Goal: Information Seeking & Learning: Learn about a topic

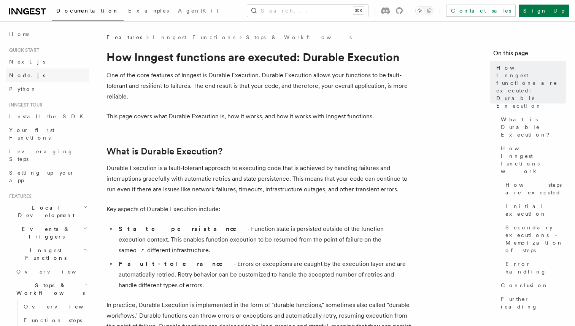
click at [34, 76] on link "Node.js" at bounding box center [47, 75] width 83 height 14
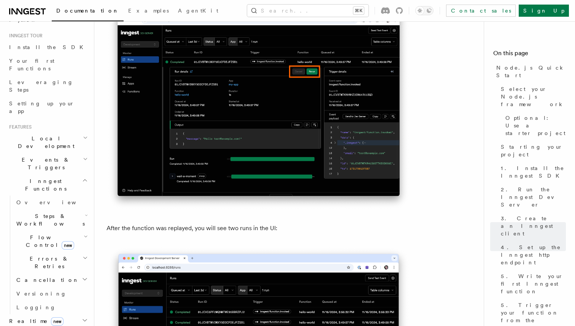
scroll to position [70, 0]
click at [75, 174] on h2 "Inngest Functions" at bounding box center [47, 184] width 83 height 21
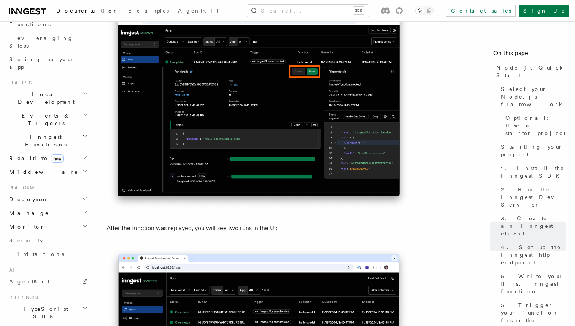
scroll to position [128, 0]
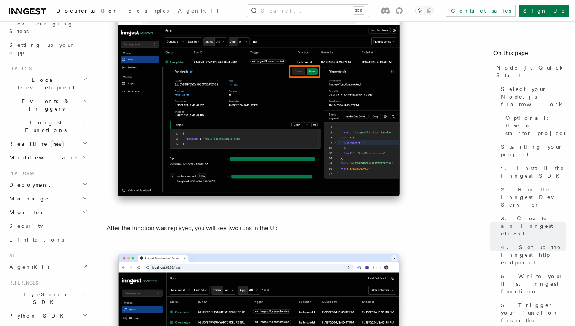
click at [81, 137] on h2 "Realtime new" at bounding box center [47, 144] width 83 height 14
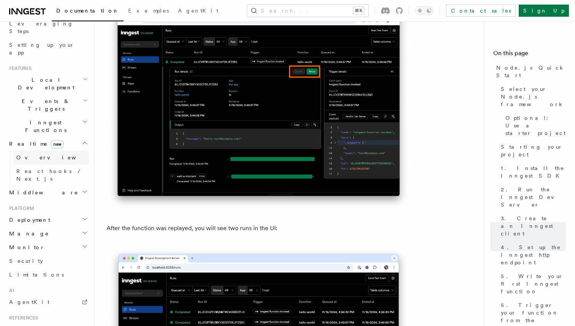
click at [74, 151] on link "Overview" at bounding box center [51, 158] width 76 height 14
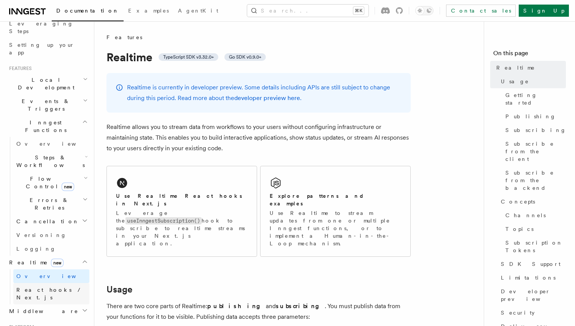
click at [61, 287] on span "React hooks / Next.js" at bounding box center [49, 294] width 67 height 14
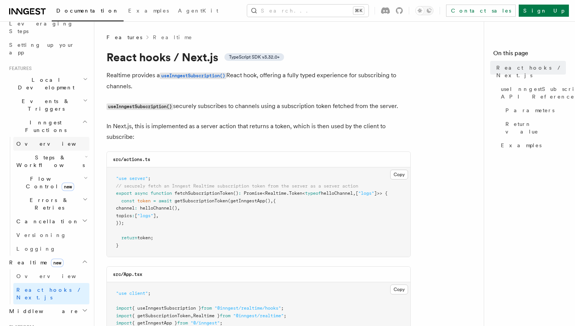
click at [64, 137] on link "Overview" at bounding box center [51, 144] width 76 height 14
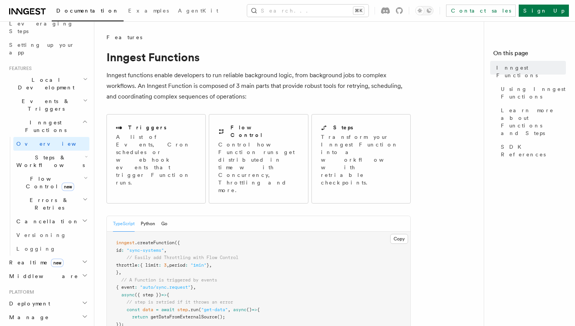
click at [55, 154] on span "Steps & Workflows" at bounding box center [49, 161] width 72 height 15
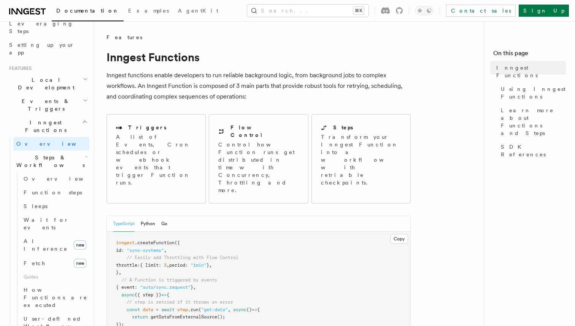
click at [68, 151] on h2 "Steps & Workflows" at bounding box center [51, 161] width 76 height 21
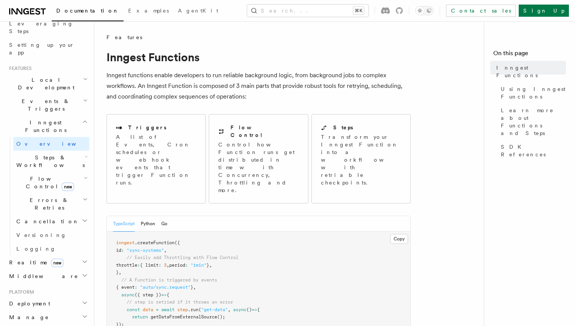
click at [78, 172] on h2 "Flow Control new" at bounding box center [51, 182] width 76 height 21
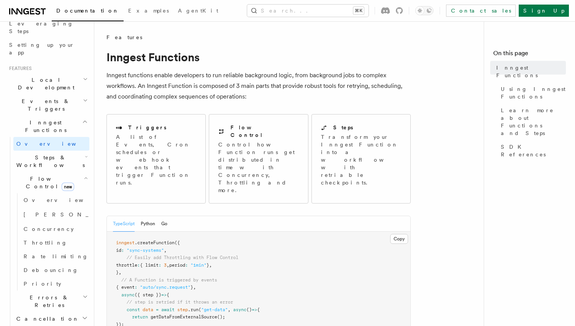
click at [68, 291] on h2 "Errors & Retries" at bounding box center [51, 301] width 76 height 21
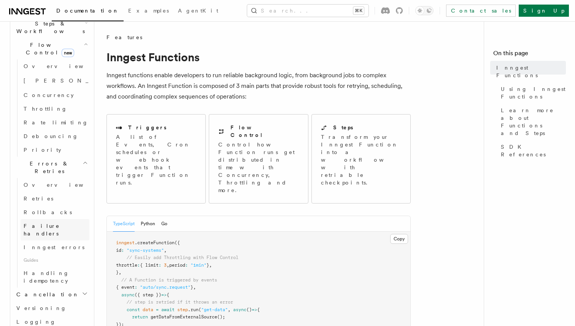
scroll to position [262, 0]
click at [72, 287] on h2 "Cancellation" at bounding box center [51, 294] width 76 height 14
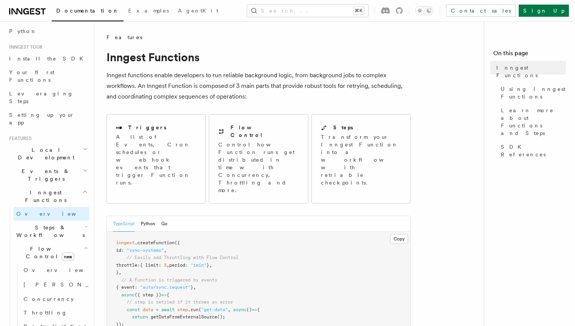
scroll to position [57, 0]
click at [68, 166] on h2 "Events & Triggers" at bounding box center [47, 176] width 83 height 21
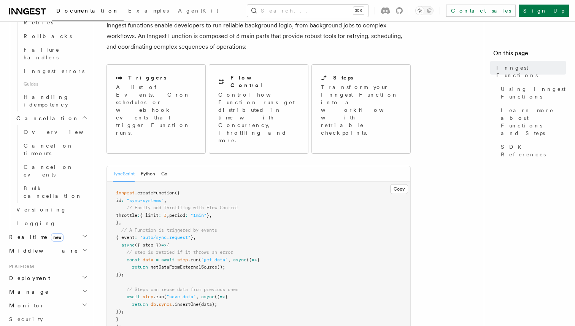
scroll to position [61, 0]
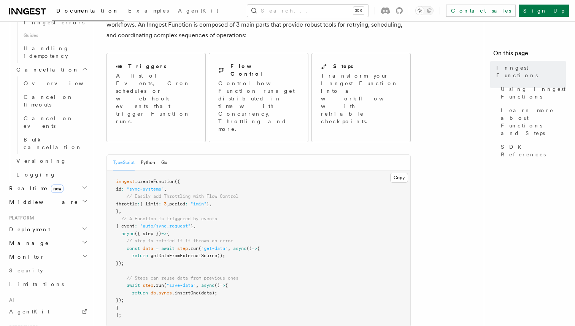
scroll to position [860, 0]
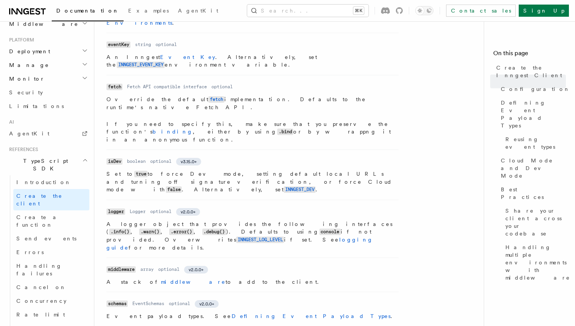
scroll to position [369, 0]
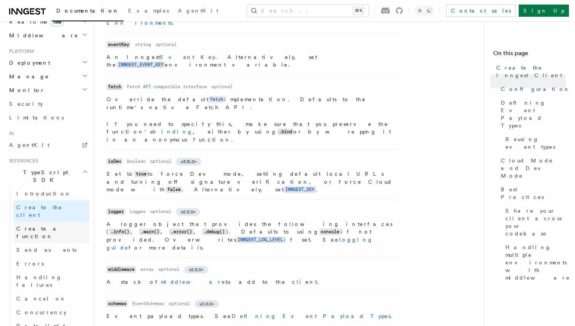
click at [49, 226] on span "Create a function" at bounding box center [38, 233] width 45 height 14
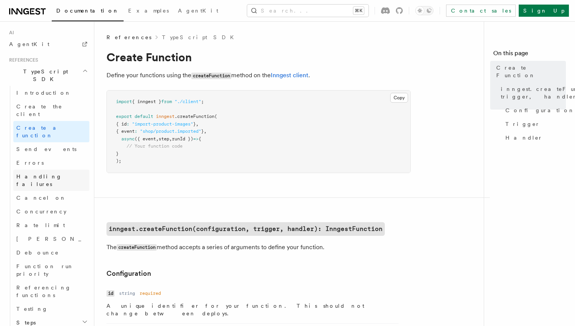
scroll to position [470, 0]
click at [74, 315] on h2 "Steps" at bounding box center [51, 322] width 76 height 14
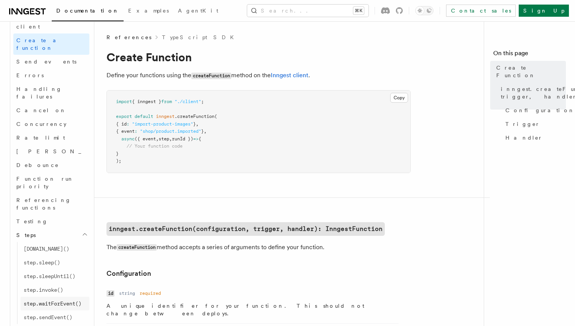
scroll to position [569, 0]
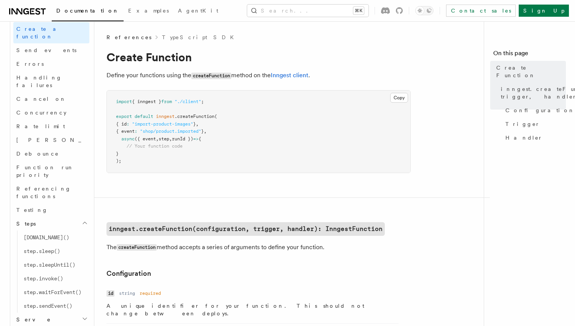
click at [62, 313] on h2 "Serve" at bounding box center [51, 320] width 76 height 14
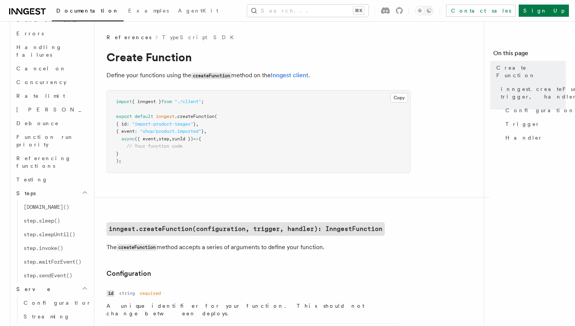
scroll to position [600, 0]
click at [62, 323] on h2 "Middleware" at bounding box center [51, 330] width 76 height 14
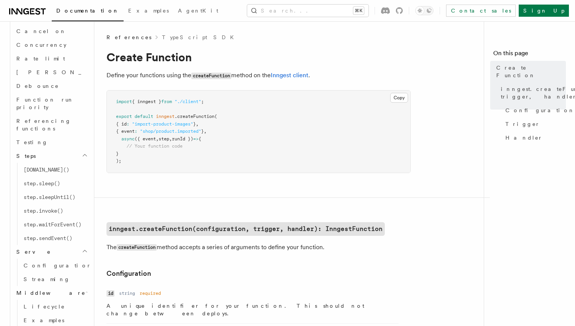
scroll to position [639, 0]
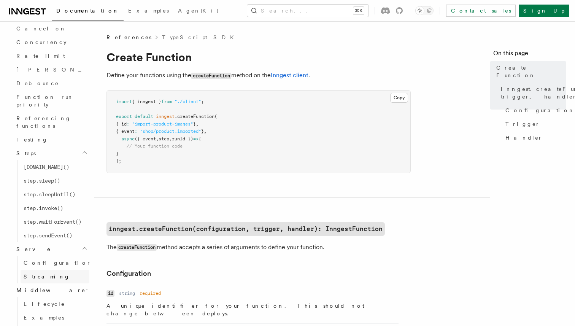
click at [61, 270] on link "Streaming" at bounding box center [55, 277] width 69 height 14
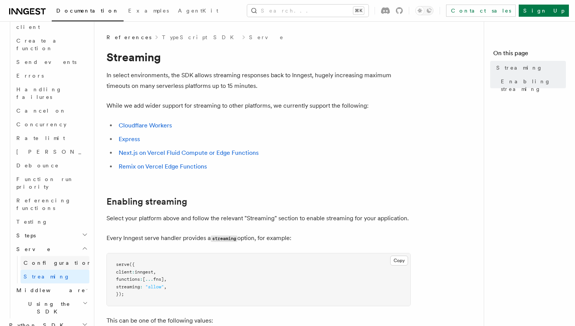
click at [46, 259] on span "Configuration" at bounding box center [58, 263] width 69 height 8
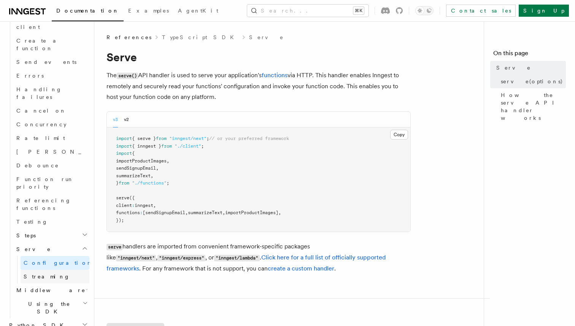
click at [54, 270] on link "Streaming" at bounding box center [55, 277] width 69 height 14
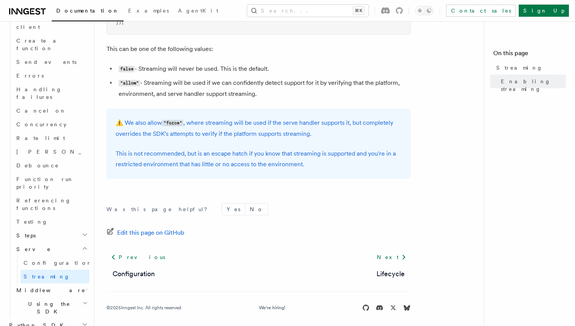
scroll to position [276, 0]
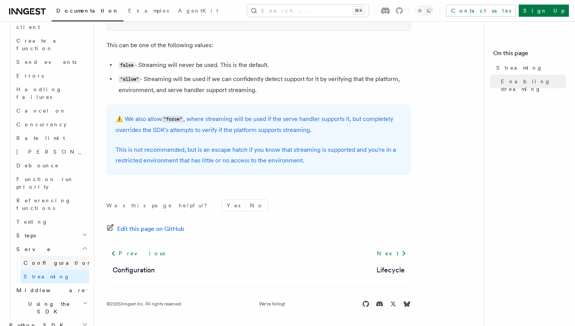
click at [56, 260] on span "Configuration" at bounding box center [58, 263] width 69 height 6
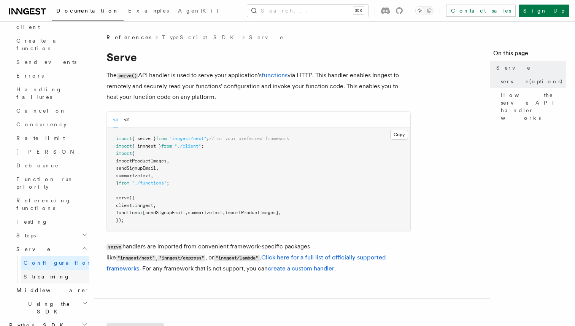
click at [33, 274] on span "Streaming" at bounding box center [47, 277] width 46 height 6
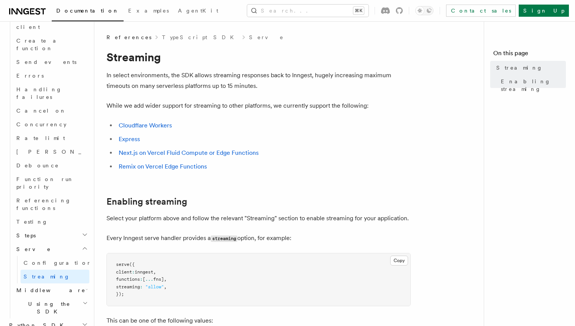
click at [53, 283] on h2 "Middleware" at bounding box center [51, 290] width 76 height 14
click at [52, 297] on link "Lifecycle" at bounding box center [55, 304] width 69 height 14
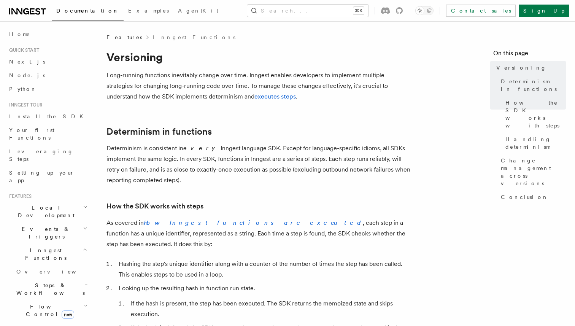
click at [57, 222] on h2 "Events & Triggers" at bounding box center [47, 232] width 83 height 21
click at [50, 244] on link "Overview" at bounding box center [51, 251] width 76 height 14
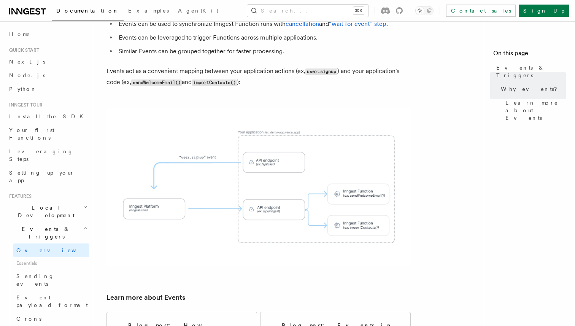
scroll to position [350, 0]
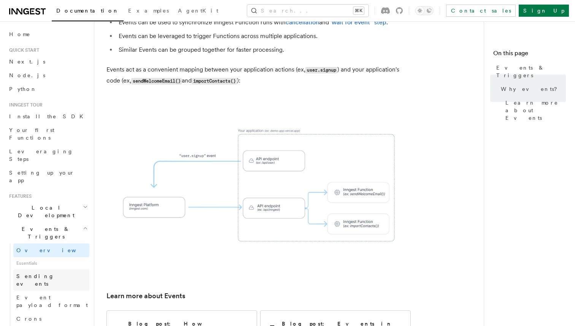
click at [40, 273] on span "Sending events" at bounding box center [35, 280] width 38 height 14
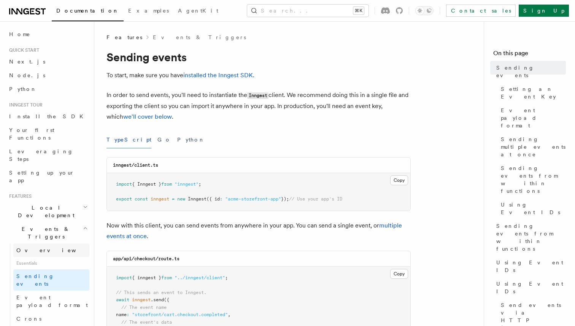
click at [62, 244] on link "Overview" at bounding box center [51, 251] width 76 height 14
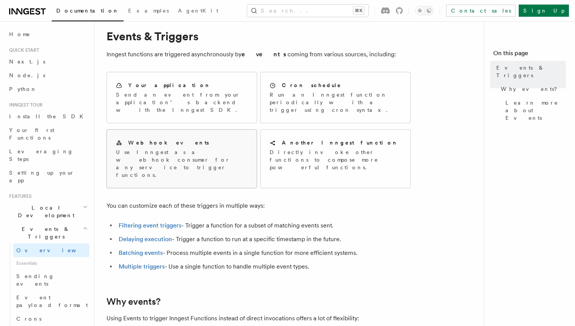
scroll to position [18, 0]
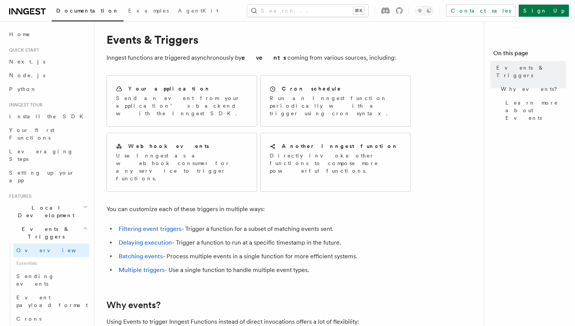
click at [47, 204] on span "Local Development" at bounding box center [44, 211] width 77 height 15
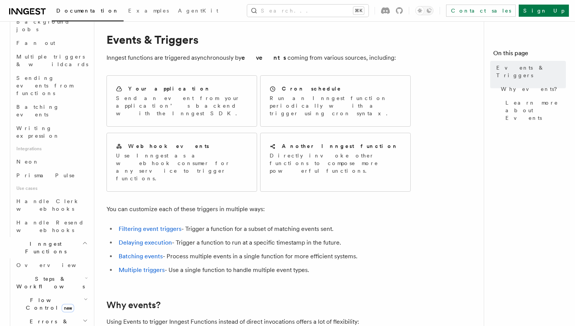
scroll to position [452, 0]
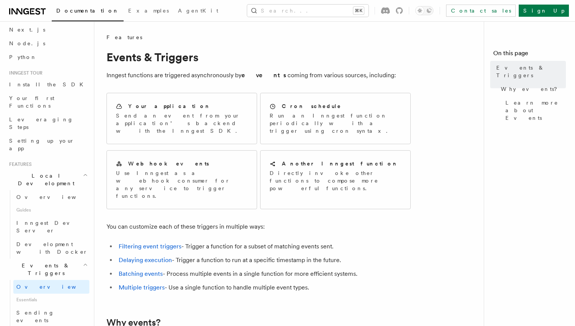
scroll to position [0, 0]
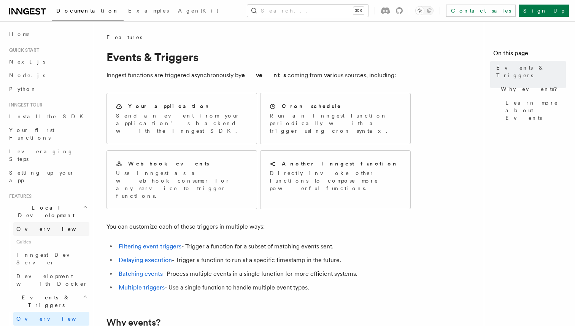
click at [38, 226] on span "Overview" at bounding box center [55, 229] width 78 height 6
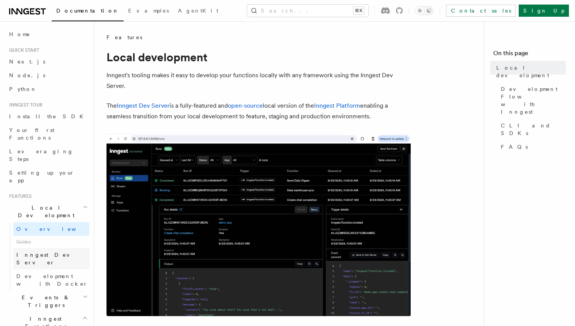
click at [52, 252] on span "Inngest Dev Server" at bounding box center [48, 259] width 65 height 14
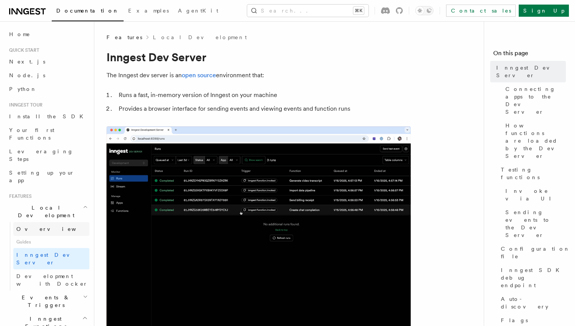
click at [51, 222] on link "Overview" at bounding box center [51, 229] width 76 height 14
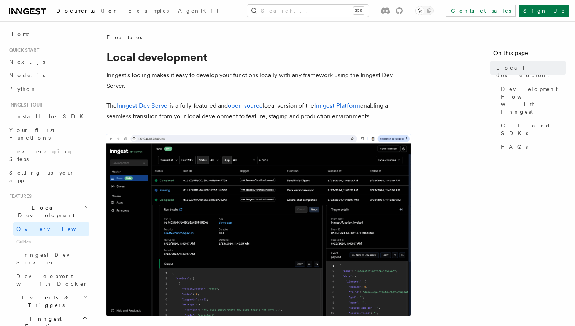
click at [55, 291] on h2 "Events & Triggers" at bounding box center [47, 301] width 83 height 21
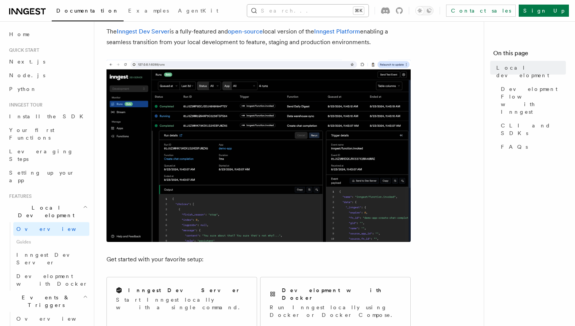
click at [301, 7] on button "Search... ⌘K" at bounding box center [307, 11] width 121 height 12
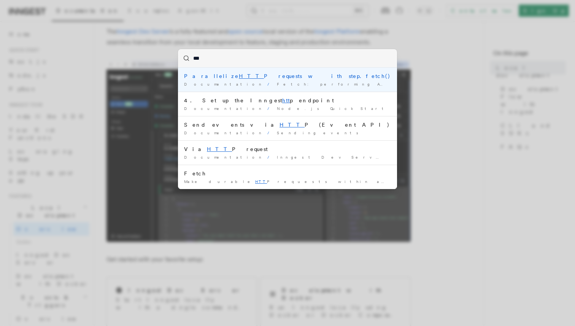
type input "****"
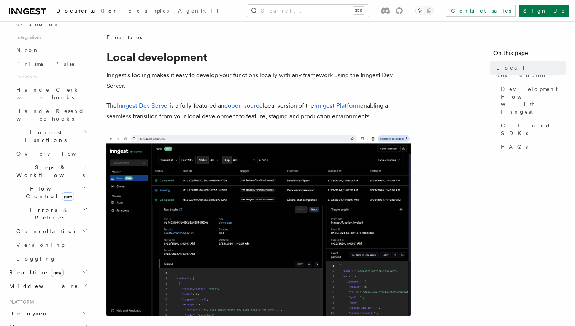
scroll to position [562, 0]
click at [59, 296] on h2 "Platform" at bounding box center [47, 299] width 83 height 6
click at [54, 304] on h2 "Deployment" at bounding box center [47, 311] width 83 height 14
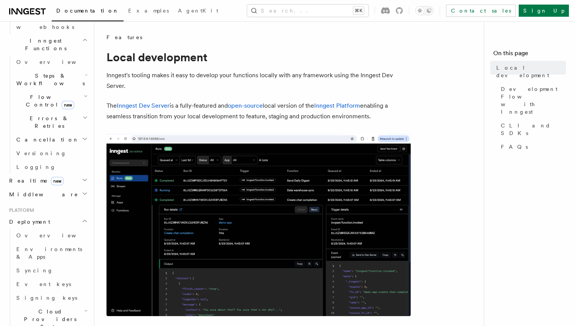
scroll to position [655, 0]
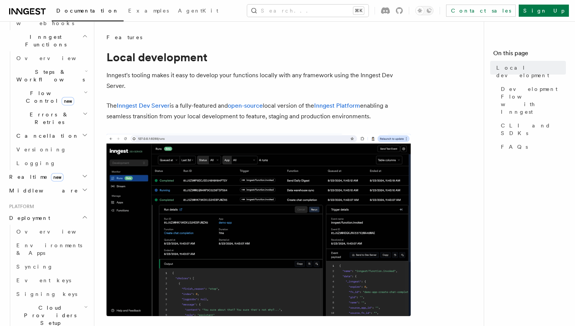
click at [64, 301] on h2 "Cloud Providers Setup" at bounding box center [51, 315] width 76 height 29
click at [57, 304] on span "Cloud Providers Setup" at bounding box center [48, 315] width 71 height 23
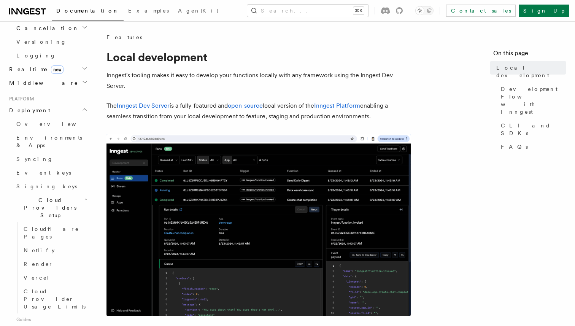
scroll to position [764, 0]
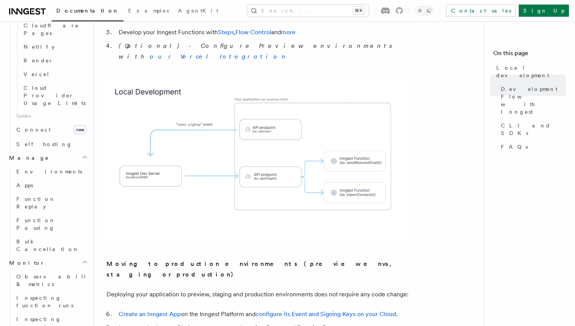
scroll to position [505, 0]
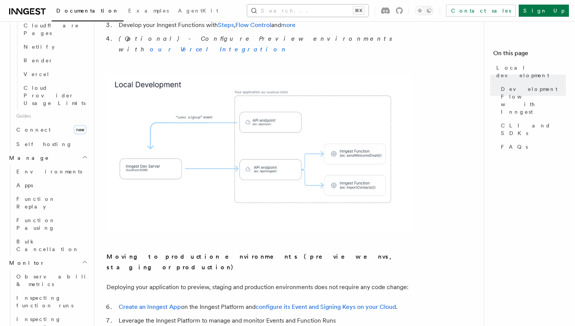
click at [315, 11] on button "Search... ⌘K" at bounding box center [307, 11] width 121 height 12
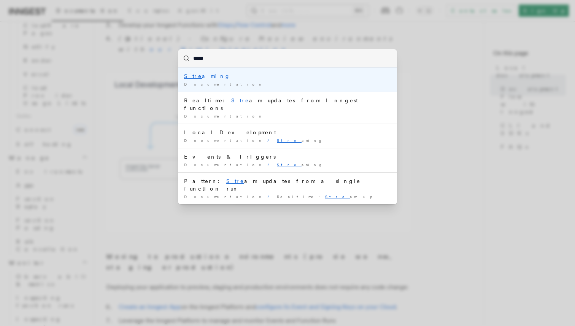
type input "******"
click at [204, 78] on div "Stream ing" at bounding box center [287, 76] width 207 height 8
